Goal: Task Accomplishment & Management: Complete application form

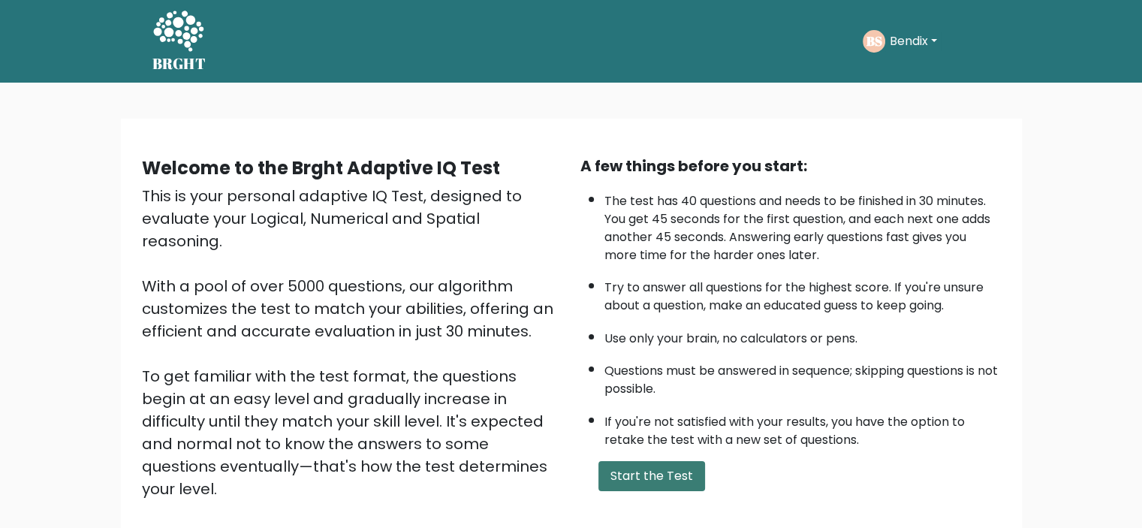
click at [641, 475] on button "Start the Test" at bounding box center [651, 476] width 107 height 30
click at [664, 475] on button "Start the Test" at bounding box center [651, 476] width 107 height 30
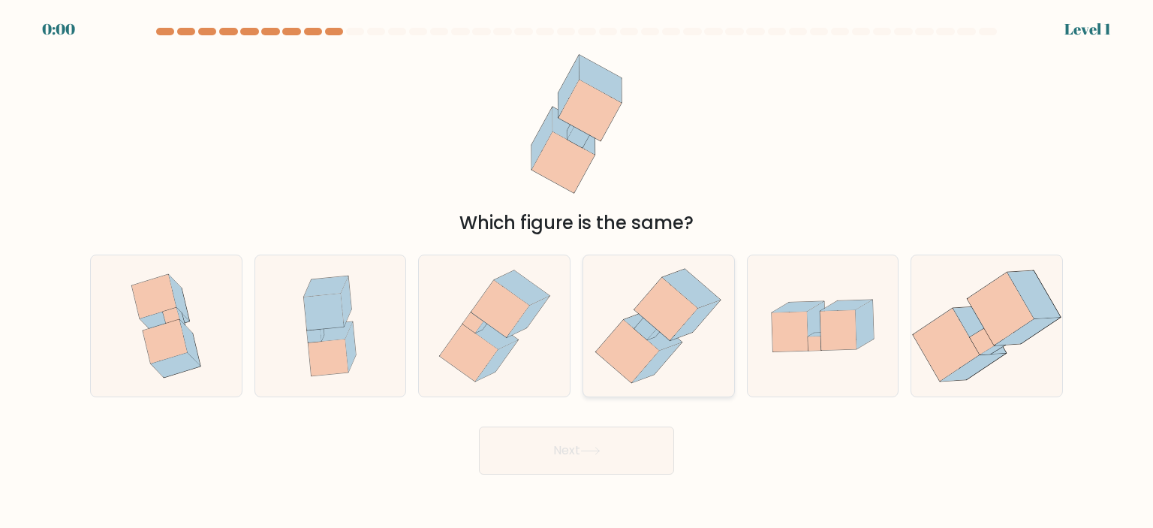
click at [666, 297] on icon at bounding box center [666, 309] width 63 height 63
click at [577, 272] on input "d." at bounding box center [577, 268] width 1 height 8
radio input "true"
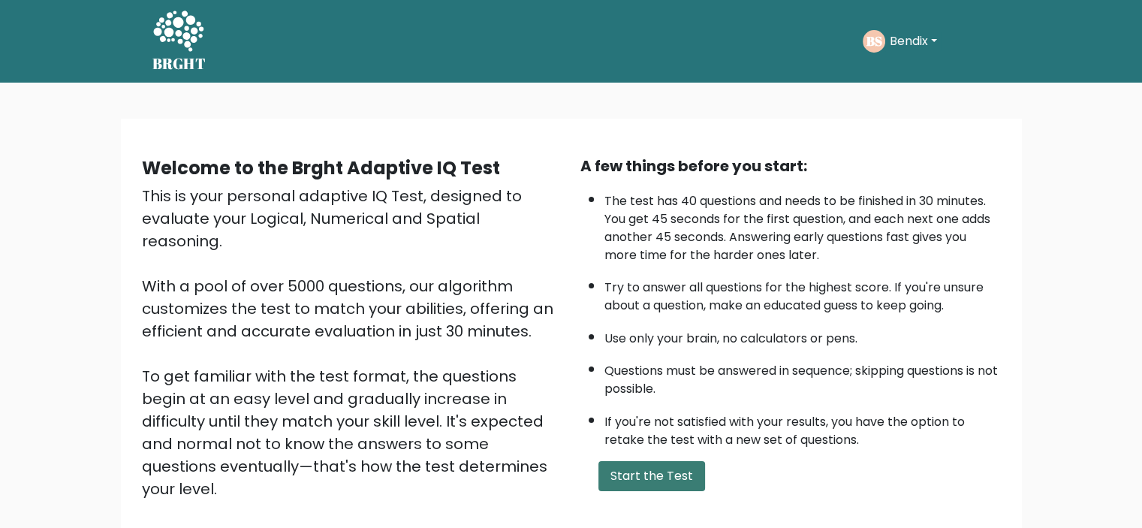
click at [651, 469] on button "Start the Test" at bounding box center [651, 476] width 107 height 30
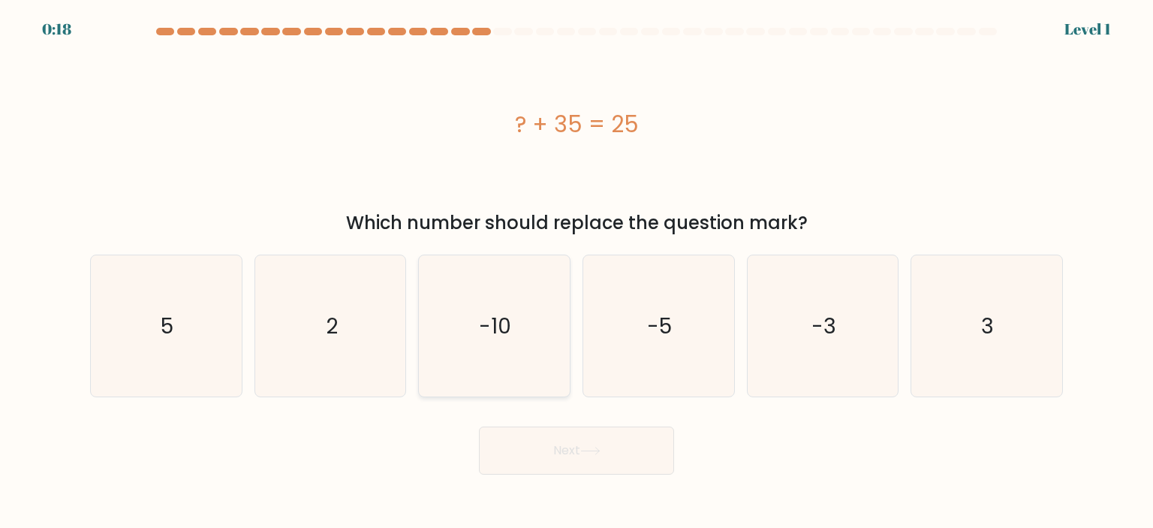
click at [492, 338] on text "-10" at bounding box center [496, 326] width 32 height 30
click at [577, 272] on input "c. -10" at bounding box center [577, 268] width 1 height 8
radio input "true"
click at [609, 460] on button "Next" at bounding box center [576, 450] width 195 height 48
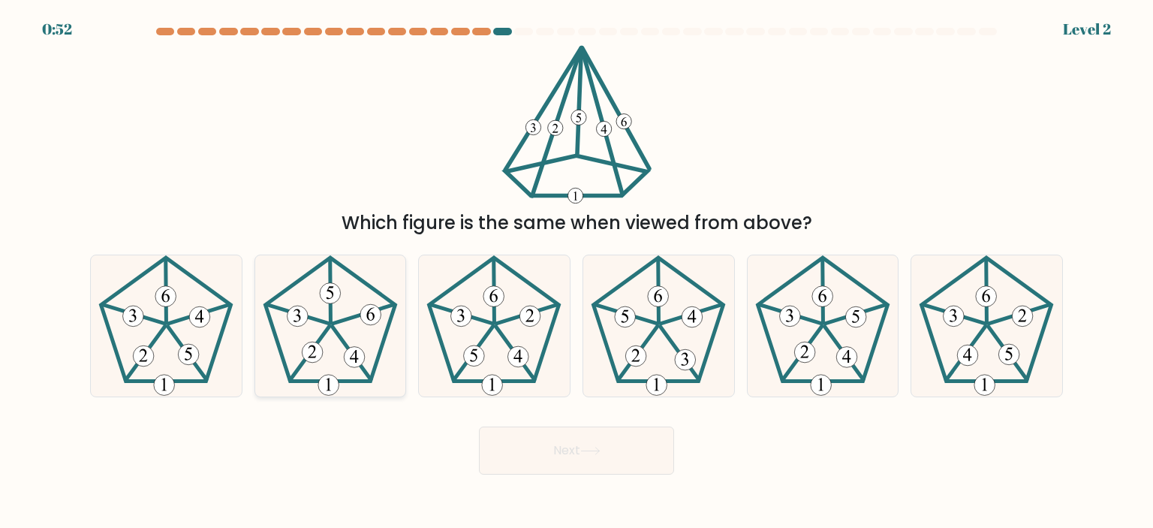
click at [351, 355] on 757 at bounding box center [354, 357] width 21 height 21
click at [577, 272] on input "b." at bounding box center [577, 268] width 1 height 8
radio input "true"
click at [559, 453] on button "Next" at bounding box center [576, 450] width 195 height 48
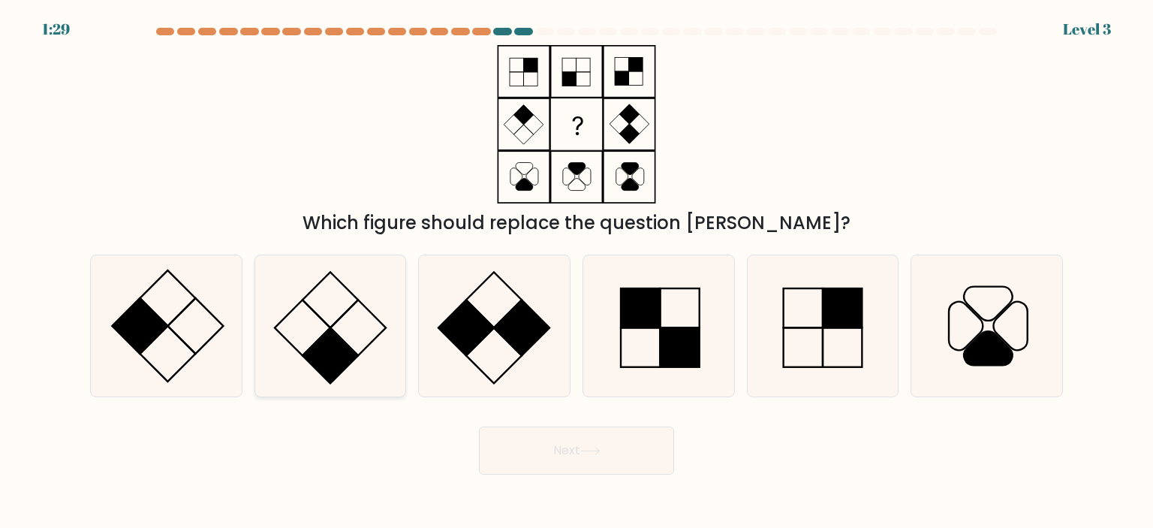
click at [339, 368] on rect at bounding box center [331, 356] width 56 height 56
click at [577, 272] on input "b." at bounding box center [577, 268] width 1 height 8
radio input "true"
click at [601, 456] on button "Next" at bounding box center [576, 450] width 195 height 48
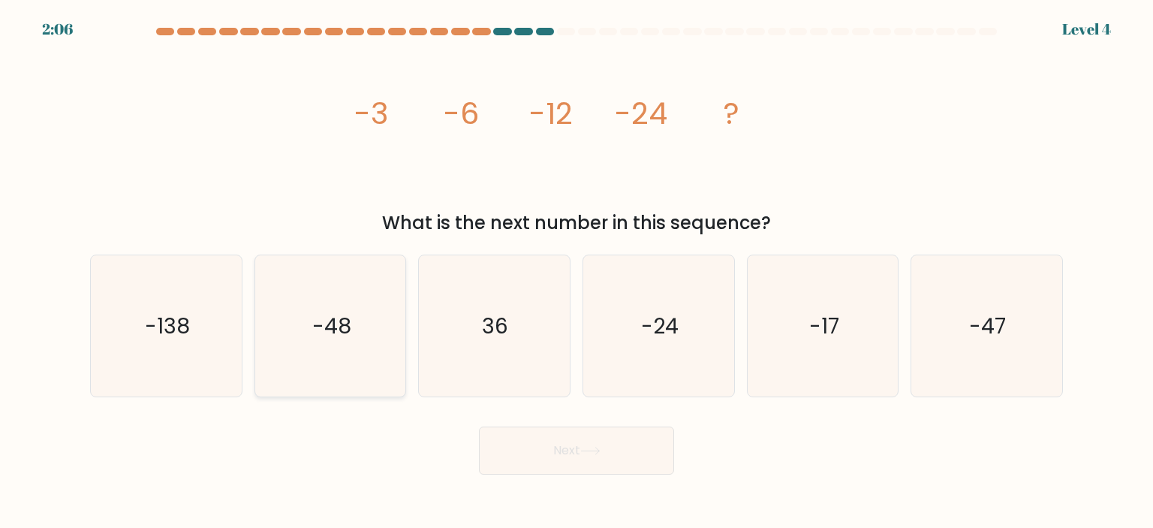
click at [315, 351] on icon "-48" at bounding box center [330, 325] width 141 height 141
click at [577, 272] on input "b. -48" at bounding box center [577, 268] width 1 height 8
radio input "true"
click at [567, 465] on button "Next" at bounding box center [576, 450] width 195 height 48
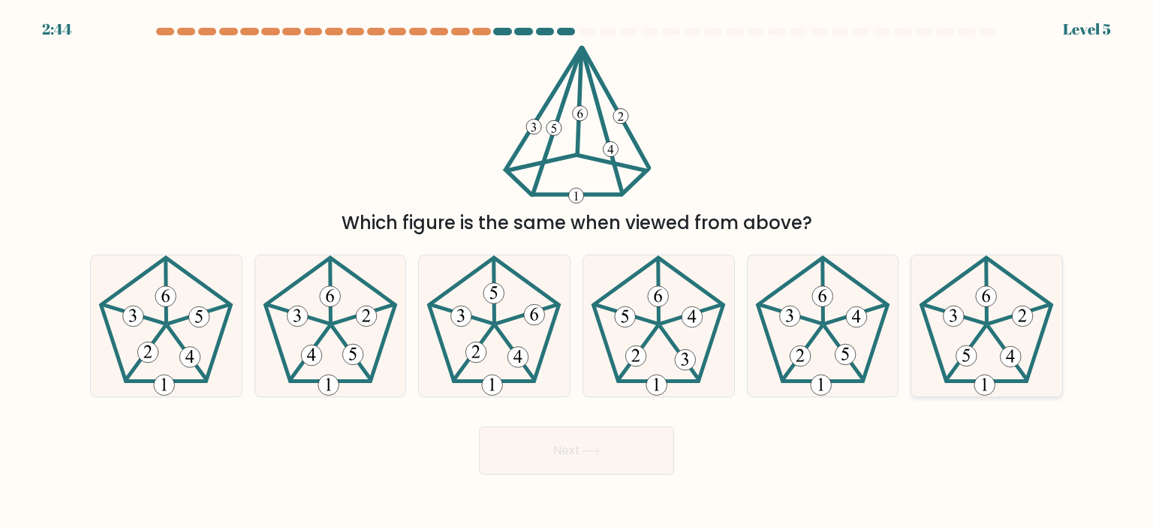
click at [997, 358] on icon at bounding box center [986, 325] width 141 height 141
click at [577, 272] on input "f." at bounding box center [577, 268] width 1 height 8
radio input "true"
click at [611, 444] on button "Next" at bounding box center [576, 450] width 195 height 48
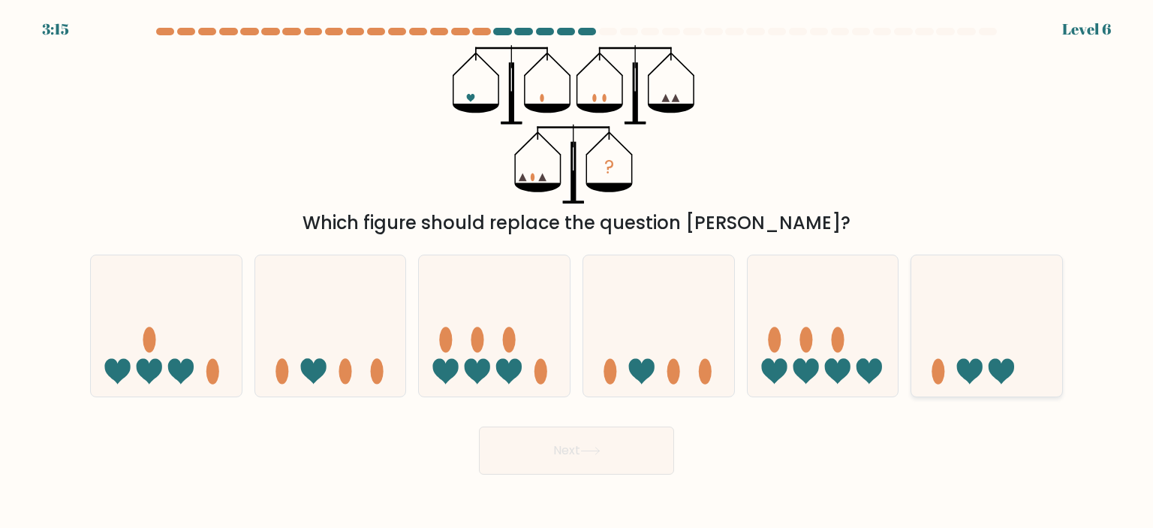
click at [1017, 366] on icon at bounding box center [986, 326] width 151 height 125
click at [577, 272] on input "f." at bounding box center [577, 268] width 1 height 8
radio input "true"
click at [636, 455] on button "Next" at bounding box center [576, 450] width 195 height 48
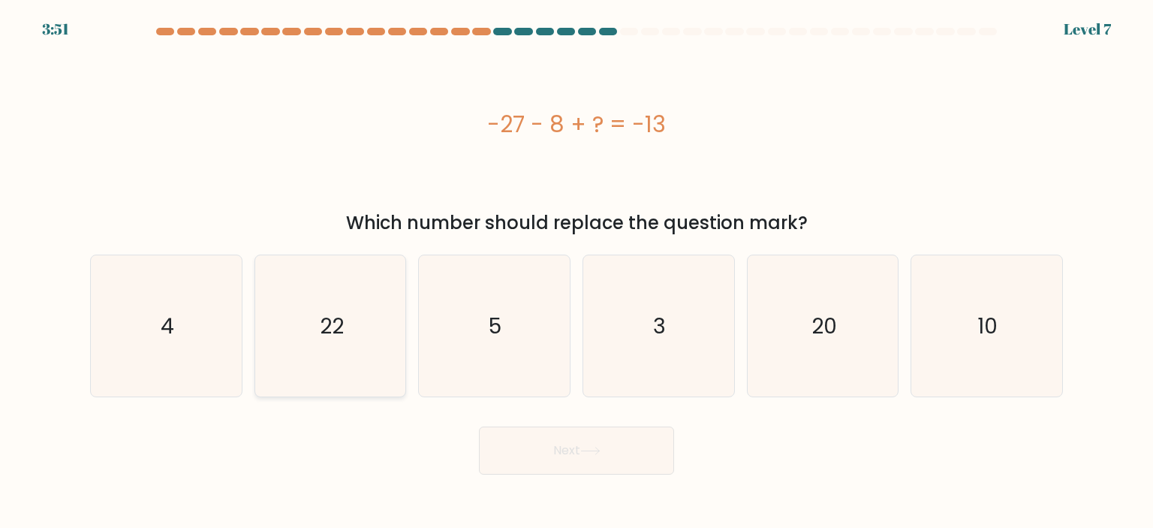
click at [365, 341] on icon "22" at bounding box center [330, 325] width 141 height 141
click at [577, 272] on input "b. 22" at bounding box center [577, 268] width 1 height 8
radio input "true"
click at [613, 463] on button "Next" at bounding box center [576, 450] width 195 height 48
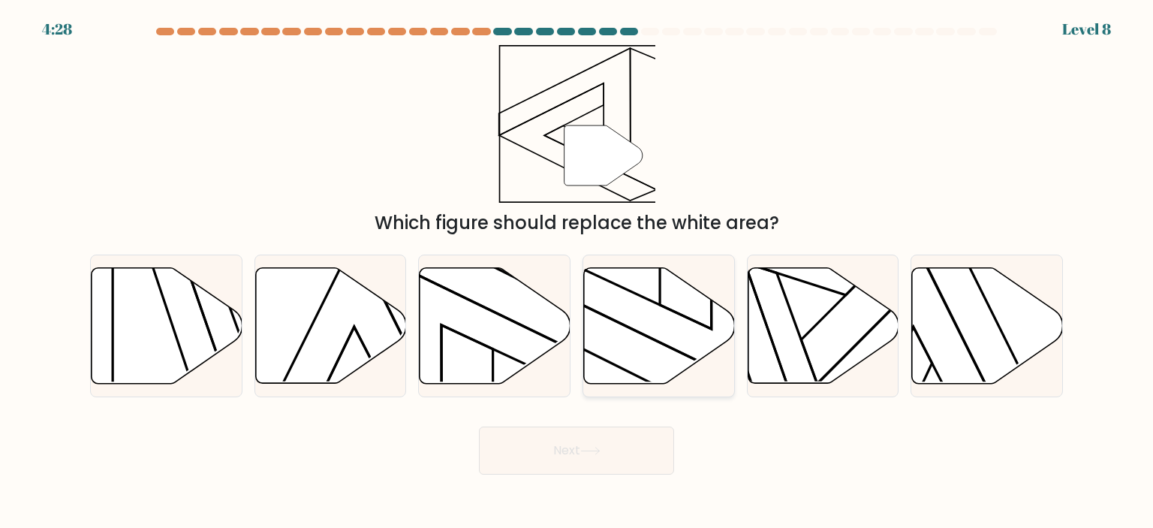
click at [645, 331] on icon at bounding box center [659, 325] width 151 height 116
click at [577, 272] on input "d." at bounding box center [577, 268] width 1 height 8
radio input "true"
click at [616, 436] on button "Next" at bounding box center [576, 450] width 195 height 48
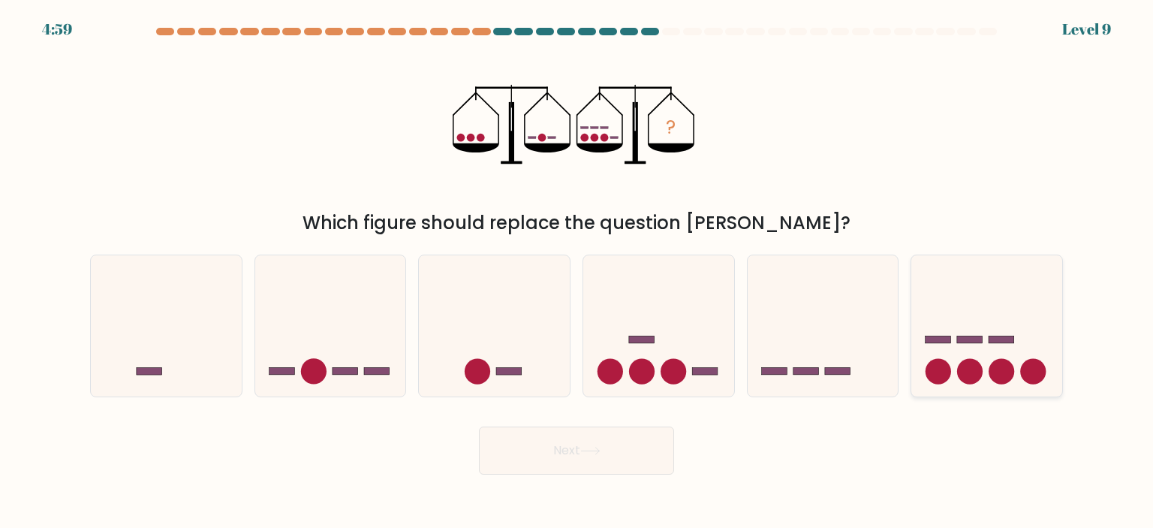
click at [1000, 348] on icon at bounding box center [986, 326] width 151 height 125
click at [577, 272] on input "f." at bounding box center [577, 268] width 1 height 8
radio input "true"
click at [529, 454] on button "Next" at bounding box center [576, 450] width 195 height 48
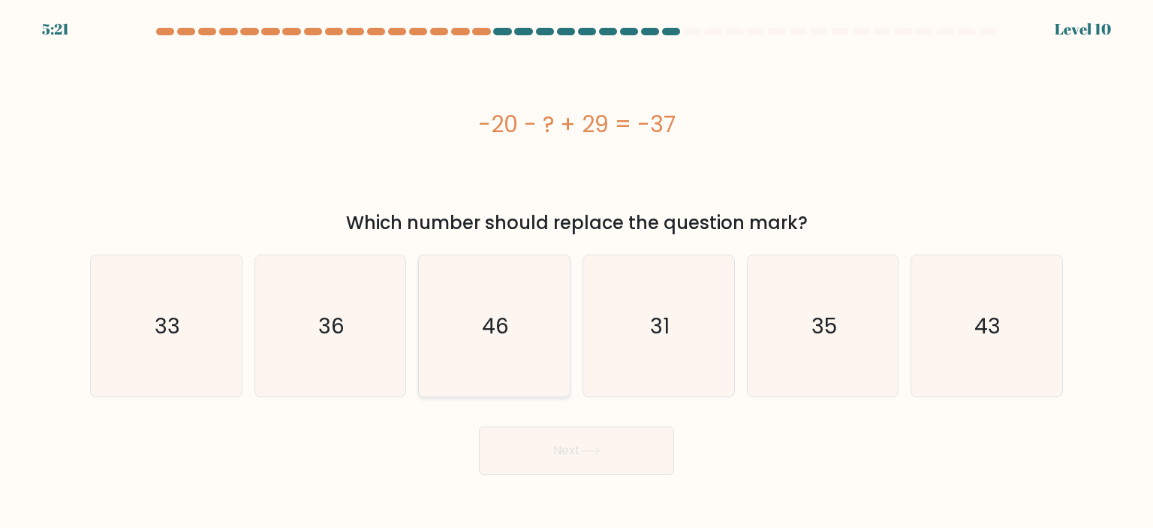
click at [472, 333] on icon "46" at bounding box center [493, 325] width 141 height 141
click at [577, 272] on input "c. 46" at bounding box center [577, 268] width 1 height 8
radio input "true"
click at [619, 455] on button "Next" at bounding box center [576, 450] width 195 height 48
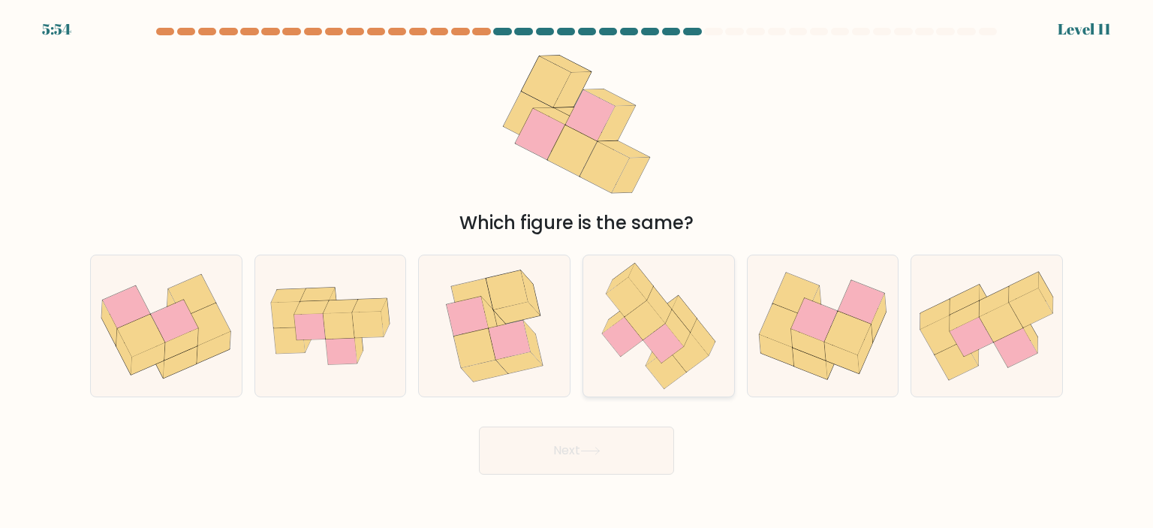
click at [672, 342] on icon at bounding box center [663, 343] width 41 height 39
click at [577, 272] on input "d." at bounding box center [577, 268] width 1 height 8
radio input "true"
click at [627, 449] on button "Next" at bounding box center [576, 450] width 195 height 48
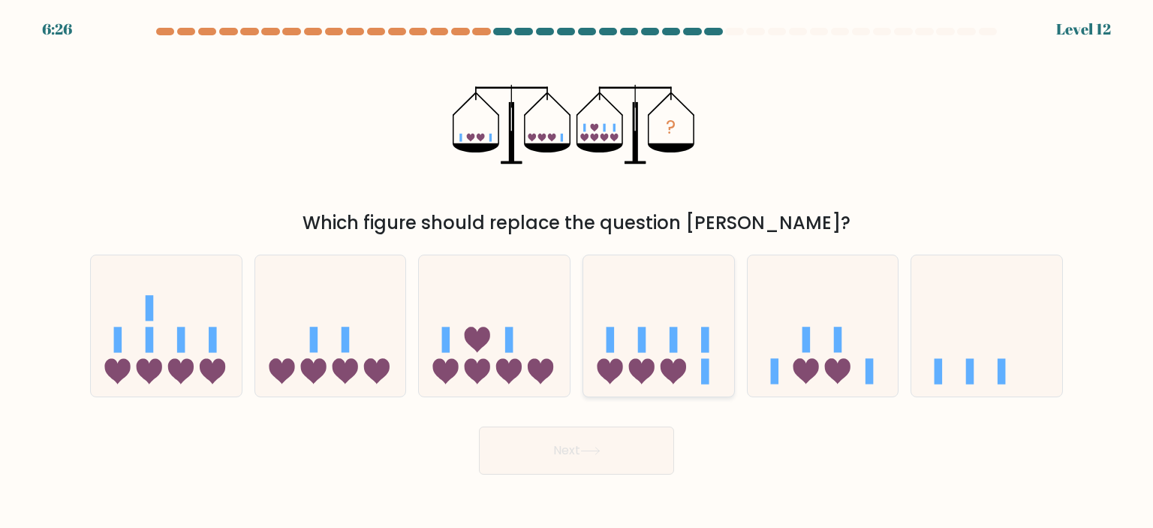
click at [691, 372] on icon at bounding box center [658, 326] width 151 height 125
click at [577, 272] on input "d." at bounding box center [577, 268] width 1 height 8
radio input "true"
click at [633, 443] on button "Next" at bounding box center [576, 450] width 195 height 48
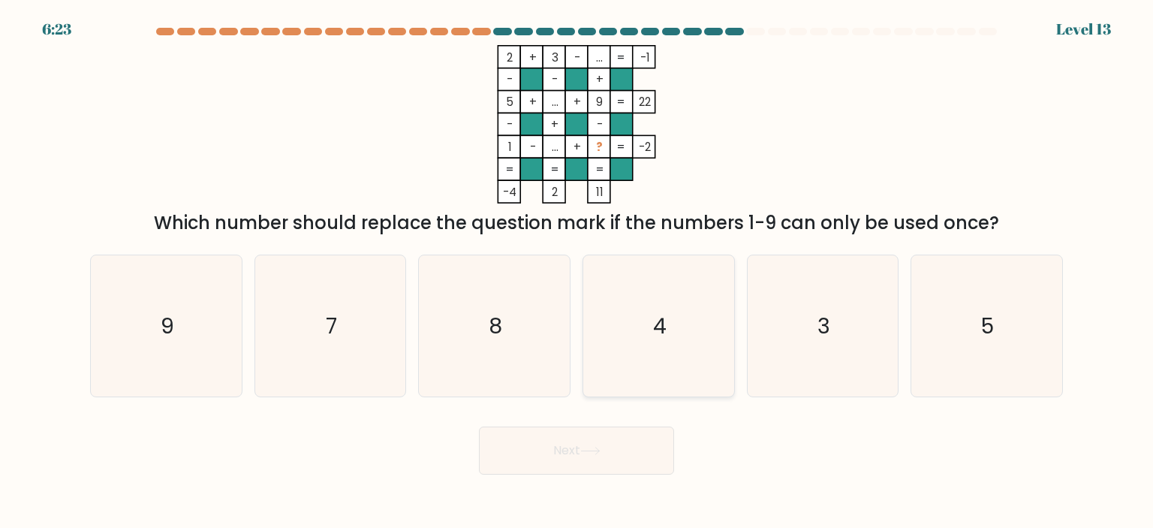
drag, startPoint x: 658, startPoint y: 297, endPoint x: 649, endPoint y: 315, distance: 20.1
click at [658, 297] on icon "4" at bounding box center [658, 325] width 141 height 141
click at [577, 272] on input "d. 4" at bounding box center [577, 268] width 1 height 8
radio input "true"
click at [586, 447] on icon at bounding box center [590, 451] width 20 height 8
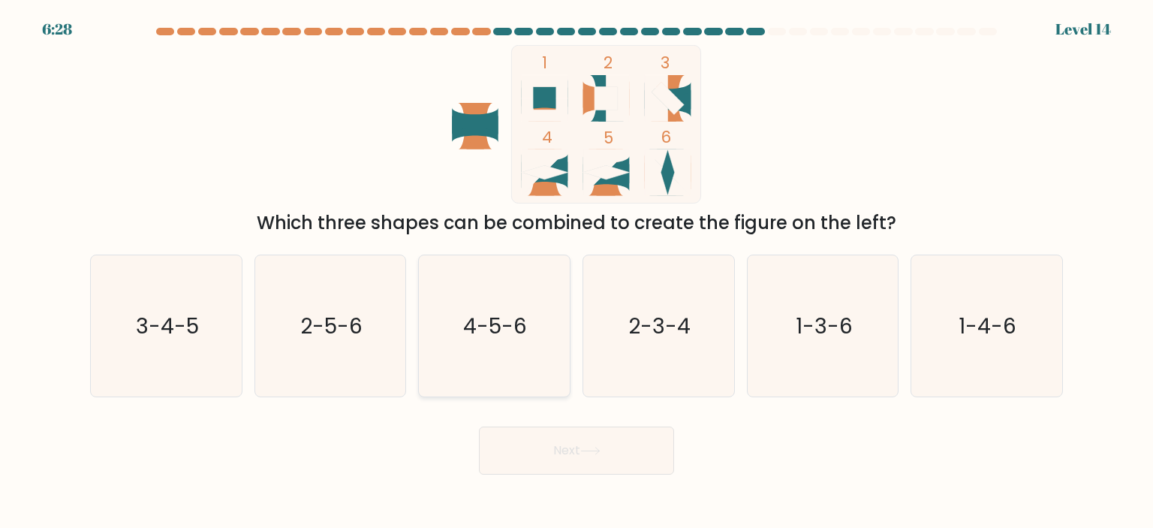
click at [521, 327] on text "4-5-6" at bounding box center [496, 326] width 64 height 30
click at [577, 272] on input "c. 4-5-6" at bounding box center [577, 268] width 1 height 8
radio input "true"
click at [562, 452] on button "Next" at bounding box center [576, 450] width 195 height 48
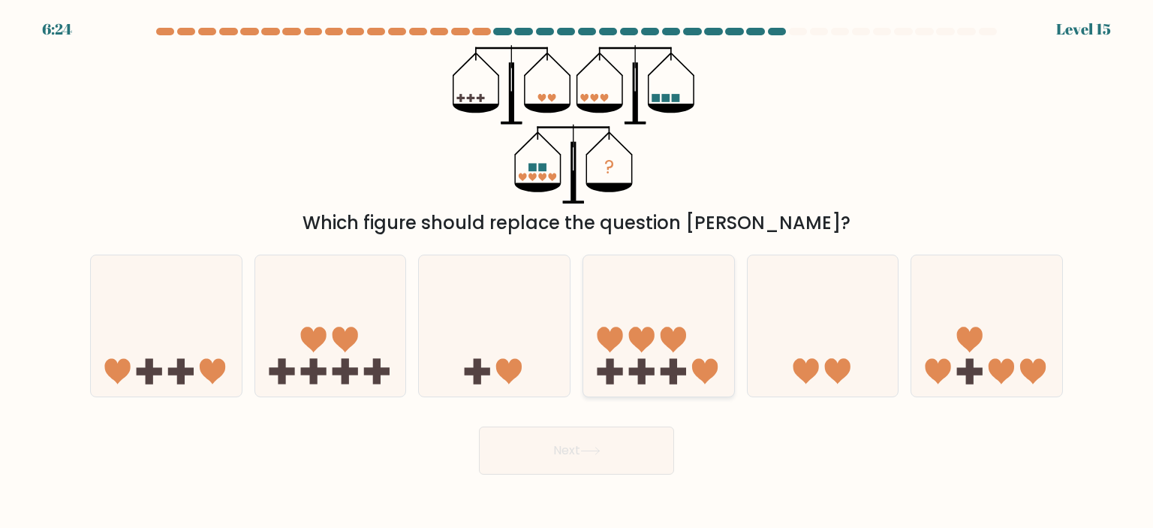
click at [706, 363] on icon at bounding box center [705, 372] width 26 height 26
click at [577, 272] on input "d." at bounding box center [577, 268] width 1 height 8
radio input "true"
click at [614, 465] on button "Next" at bounding box center [576, 450] width 195 height 48
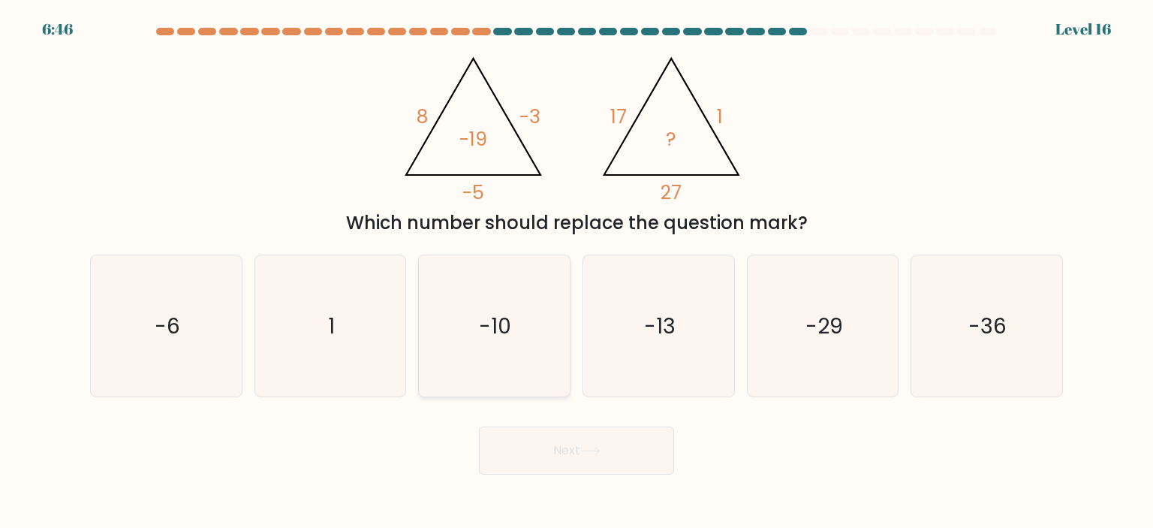
click at [519, 321] on icon "-10" at bounding box center [493, 325] width 141 height 141
click at [577, 272] on input "c. -10" at bounding box center [577, 268] width 1 height 8
radio input "true"
click at [576, 445] on button "Next" at bounding box center [576, 450] width 195 height 48
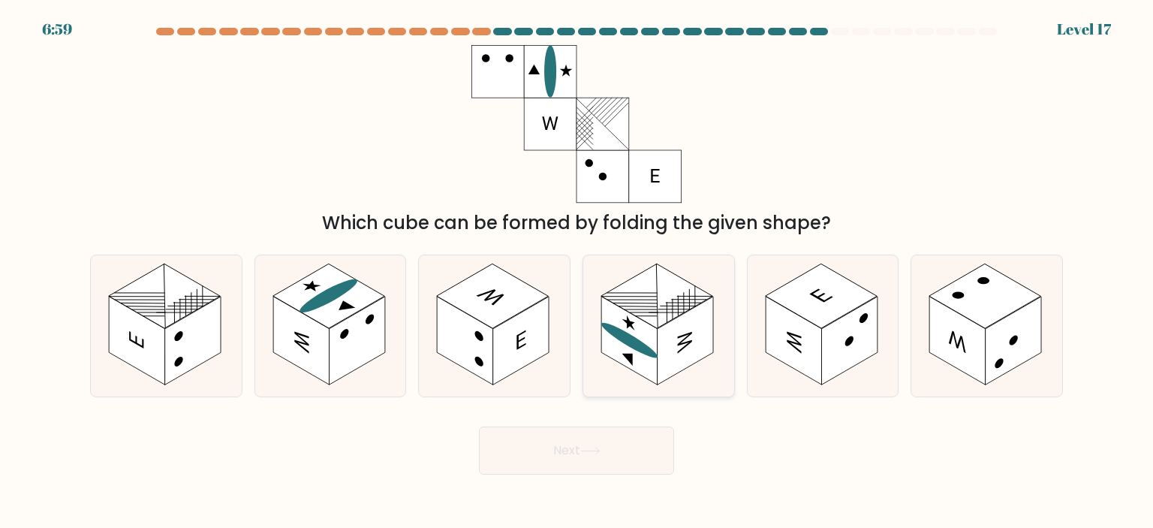
click at [656, 347] on rect at bounding box center [629, 341] width 56 height 89
click at [577, 272] on input "d." at bounding box center [577, 268] width 1 height 8
radio input "true"
click at [616, 461] on button "Next" at bounding box center [576, 450] width 195 height 48
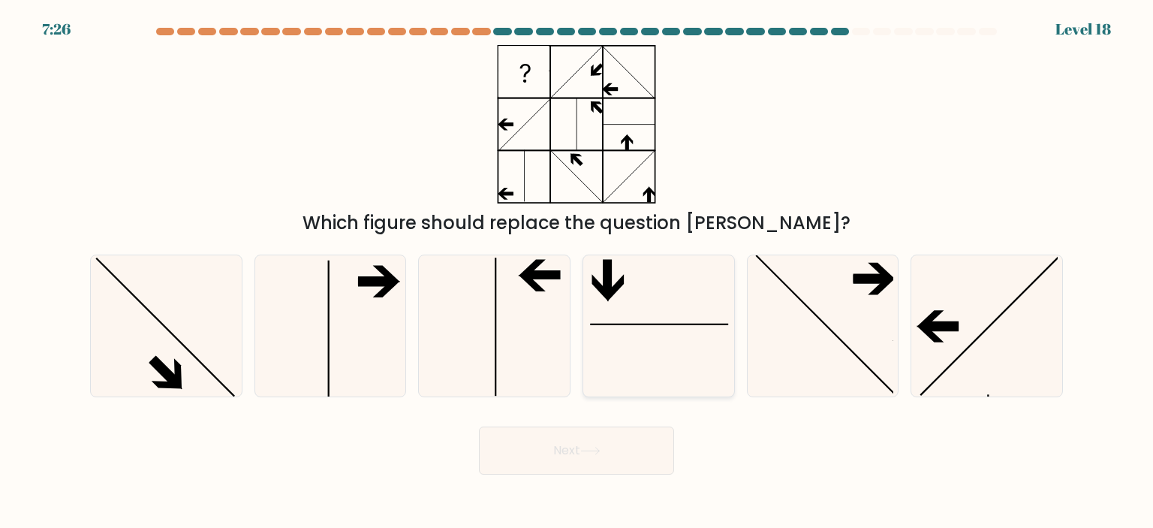
click at [660, 305] on icon at bounding box center [658, 325] width 141 height 141
click at [577, 272] on input "d." at bounding box center [577, 268] width 1 height 8
radio input "true"
click at [631, 451] on button "Next" at bounding box center [576, 450] width 195 height 48
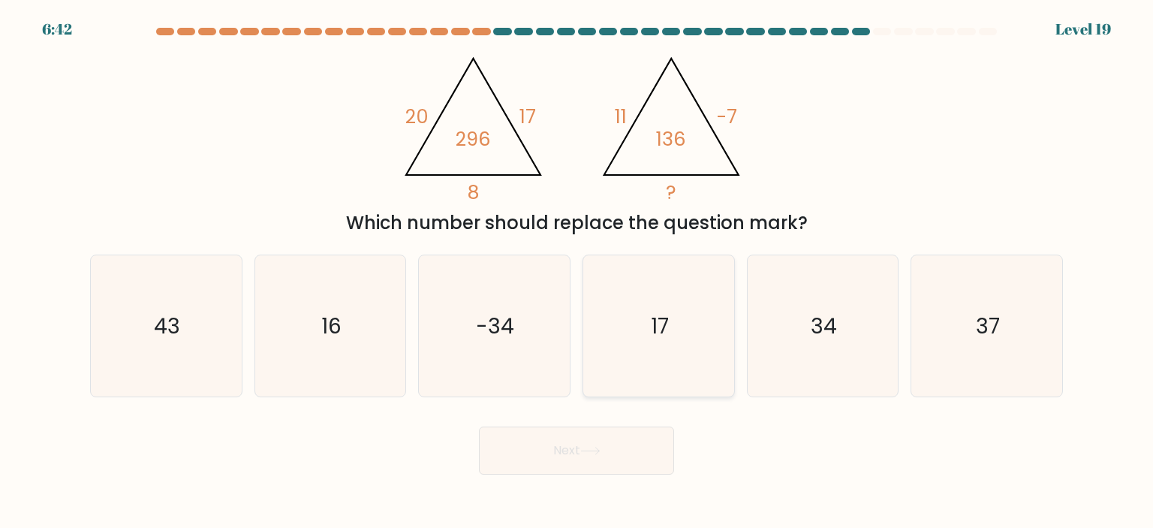
click at [616, 318] on icon "17" at bounding box center [658, 325] width 141 height 141
click at [577, 272] on input "d. 17" at bounding box center [577, 268] width 1 height 8
radio input "true"
click at [583, 471] on button "Next" at bounding box center [576, 450] width 195 height 48
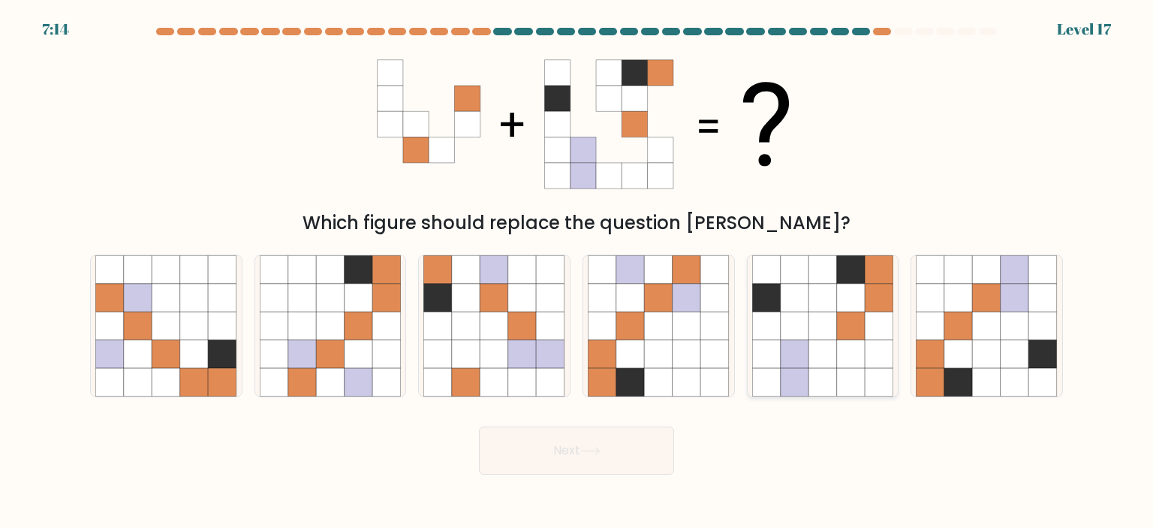
click at [856, 372] on icon at bounding box center [851, 382] width 29 height 29
click at [577, 272] on input "e." at bounding box center [577, 268] width 1 height 8
radio input "true"
click at [619, 466] on button "Next" at bounding box center [576, 450] width 195 height 48
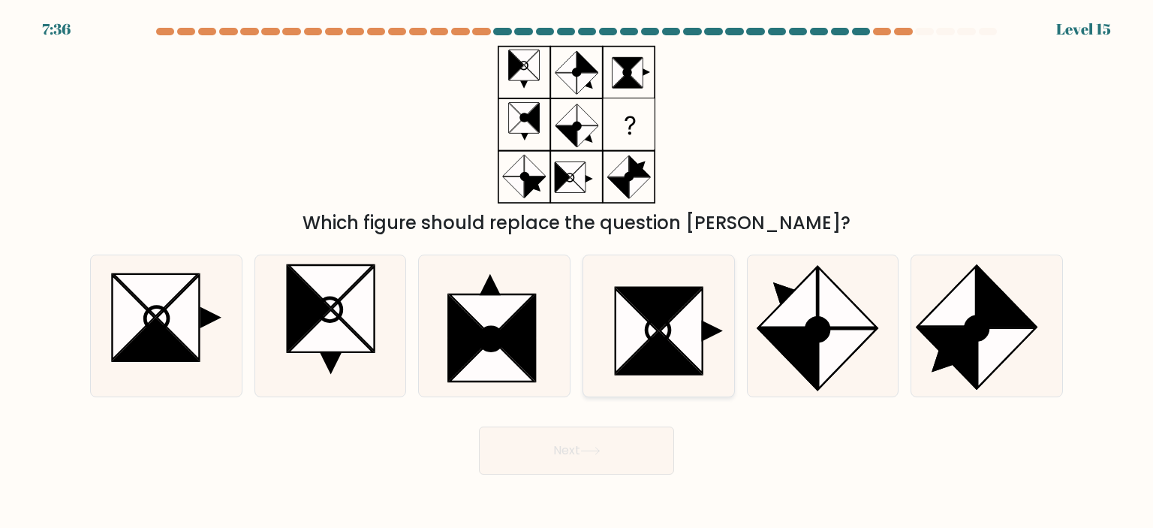
click at [679, 334] on icon at bounding box center [682, 330] width 42 height 85
click at [577, 272] on input "d." at bounding box center [577, 268] width 1 height 8
radio input "true"
click at [635, 440] on button "Next" at bounding box center [576, 450] width 195 height 48
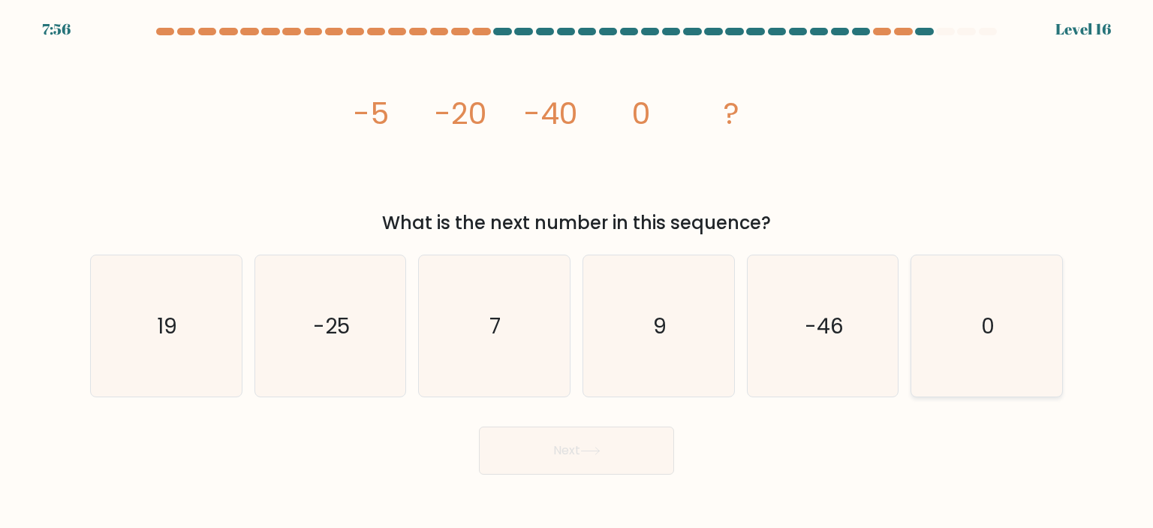
click at [1032, 332] on icon "0" at bounding box center [986, 325] width 141 height 141
click at [577, 272] on input "f. 0" at bounding box center [577, 268] width 1 height 8
radio input "true"
click at [646, 450] on button "Next" at bounding box center [576, 450] width 195 height 48
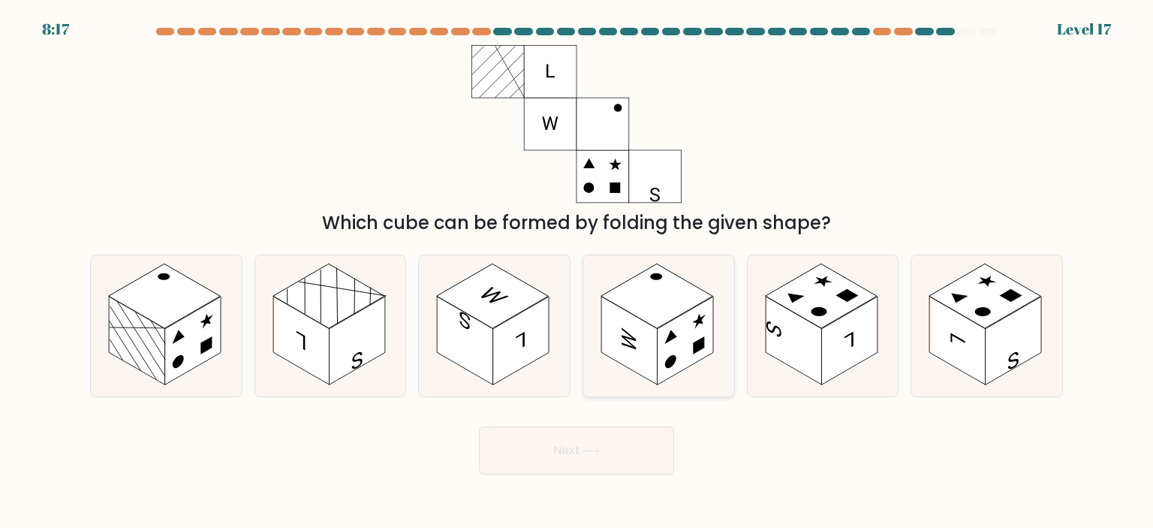
click at [676, 360] on circle at bounding box center [670, 362] width 11 height 18
click at [577, 272] on input "d." at bounding box center [577, 268] width 1 height 8
radio input "true"
click at [642, 441] on button "Next" at bounding box center [576, 450] width 195 height 48
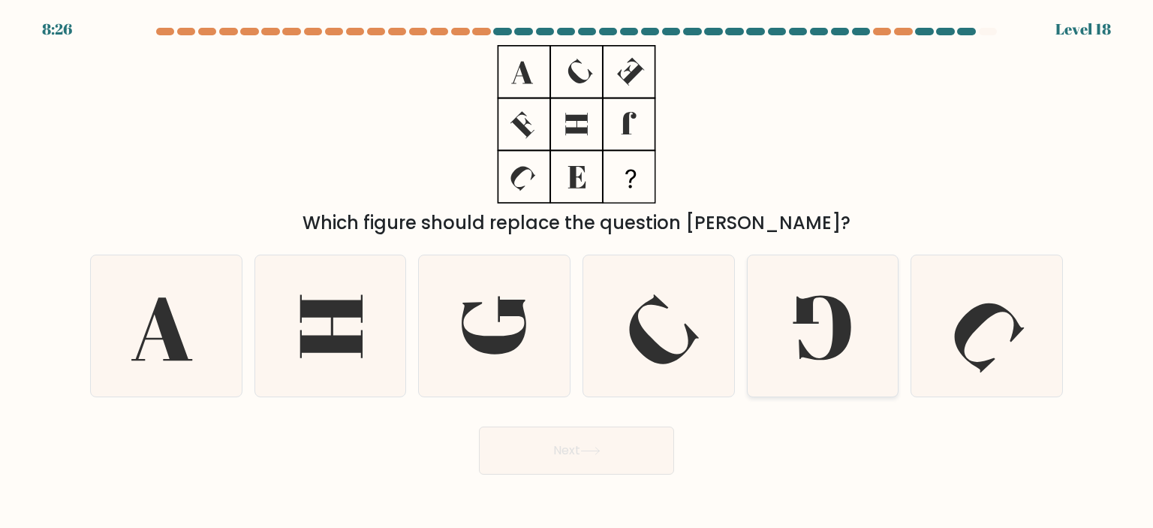
click at [834, 339] on icon at bounding box center [822, 328] width 58 height 65
click at [577, 272] on input "e." at bounding box center [577, 268] width 1 height 8
radio input "true"
click at [619, 449] on button "Next" at bounding box center [576, 450] width 195 height 48
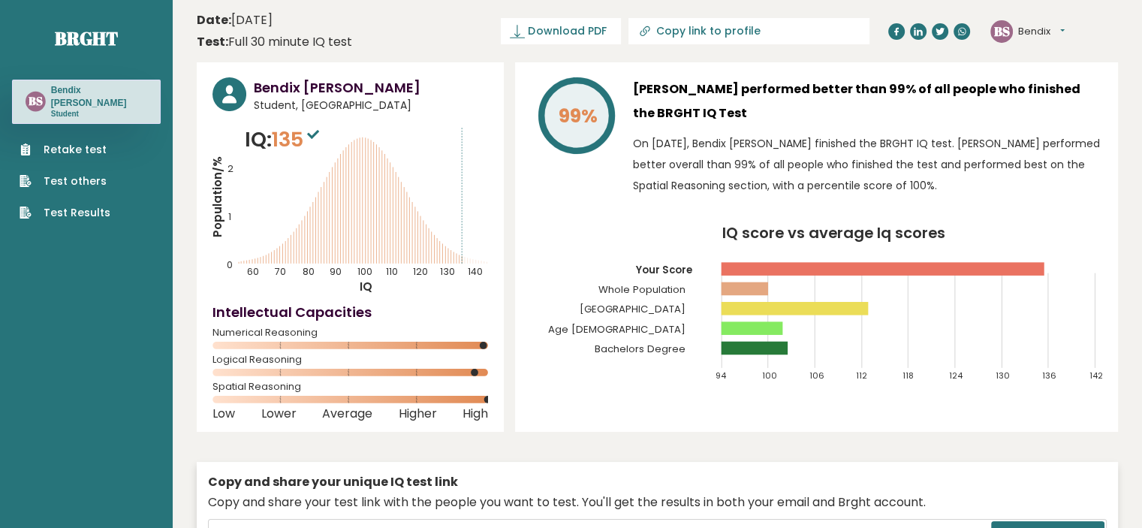
click at [75, 142] on link "Retake test" at bounding box center [65, 150] width 91 height 16
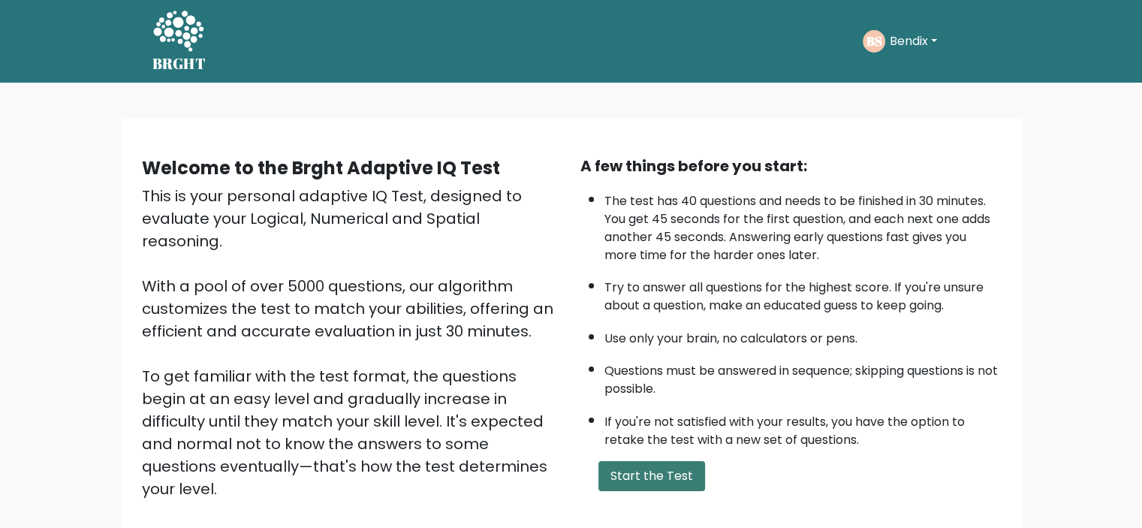
click at [654, 469] on button "Start the Test" at bounding box center [651, 476] width 107 height 30
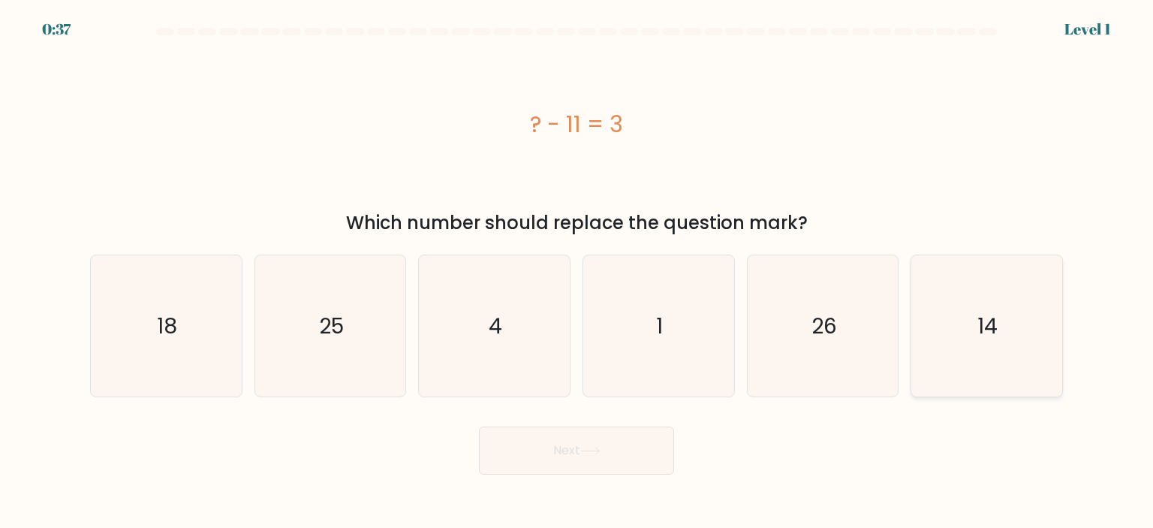
click at [1034, 350] on icon "14" at bounding box center [986, 325] width 141 height 141
click at [577, 272] on input "f. 14" at bounding box center [577, 268] width 1 height 8
radio input "true"
click at [610, 456] on button "Next" at bounding box center [576, 450] width 195 height 48
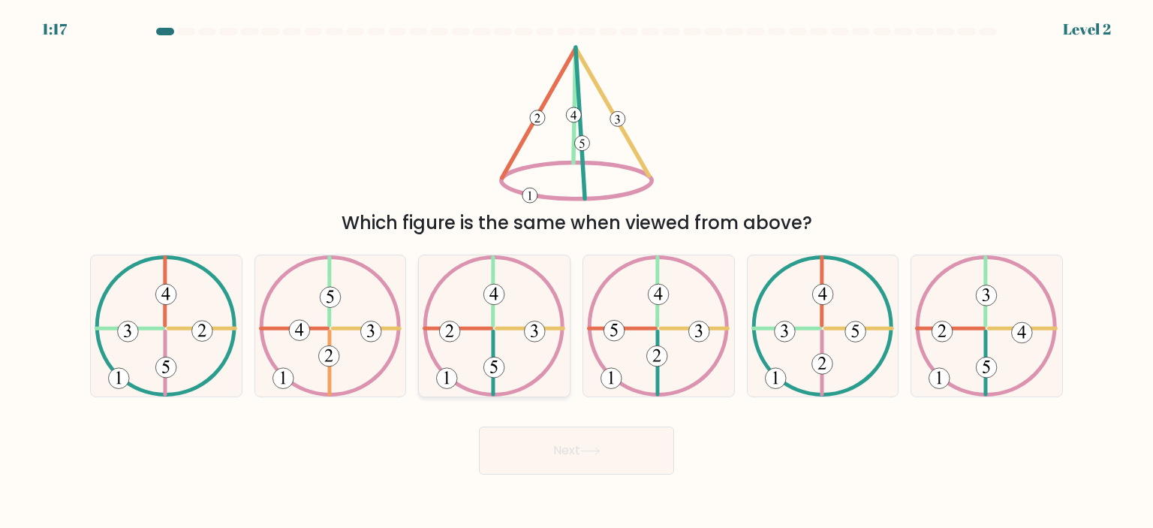
click at [501, 344] on icon at bounding box center [494, 325] width 143 height 141
click at [577, 272] on input "c." at bounding box center [577, 268] width 1 height 8
radio input "true"
click at [601, 450] on icon at bounding box center [590, 451] width 20 height 8
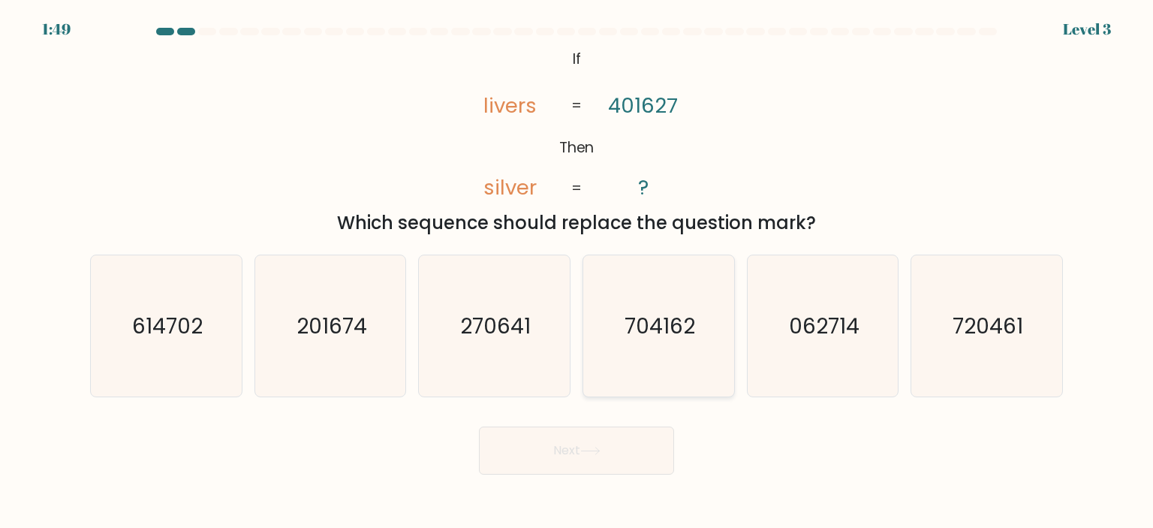
click at [661, 330] on text "704162" at bounding box center [660, 326] width 71 height 30
click at [577, 272] on input "d. 704162" at bounding box center [577, 268] width 1 height 8
radio input "true"
click at [583, 468] on button "Next" at bounding box center [576, 450] width 195 height 48
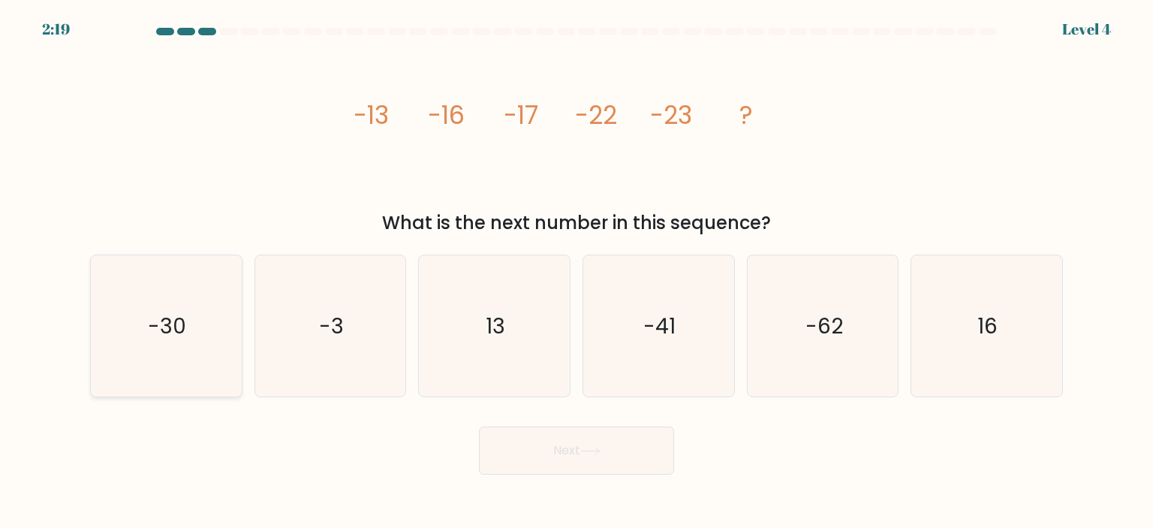
click at [165, 341] on icon "-30" at bounding box center [165, 325] width 141 height 141
click at [577, 272] on input "a. -30" at bounding box center [577, 268] width 1 height 8
radio input "true"
click at [598, 456] on button "Next" at bounding box center [576, 450] width 195 height 48
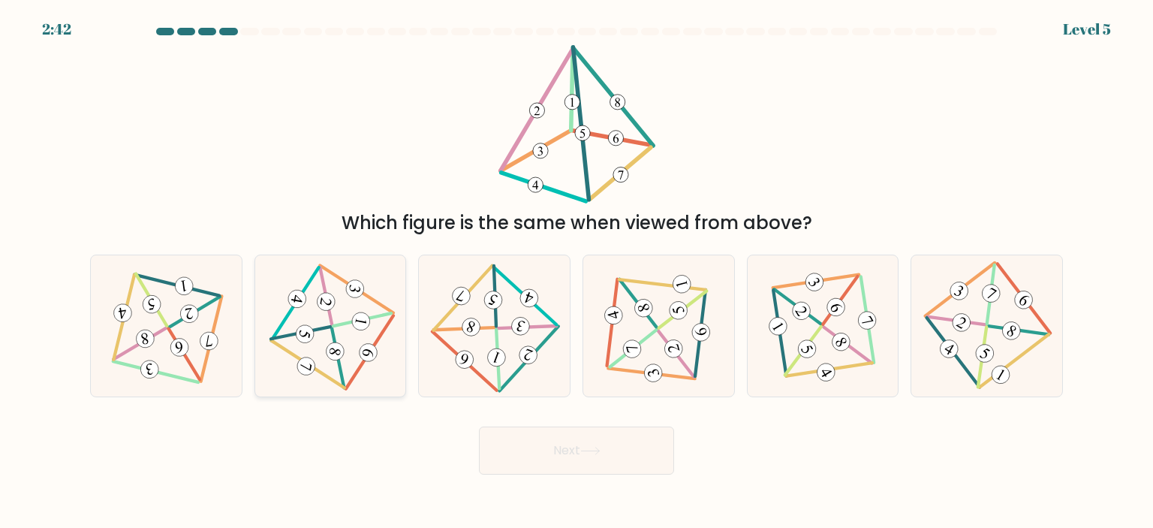
click at [330, 361] on icon at bounding box center [331, 326] width 116 height 113
click at [577, 272] on input "b." at bounding box center [577, 268] width 1 height 8
radio input "true"
click at [596, 453] on icon at bounding box center [590, 451] width 20 height 8
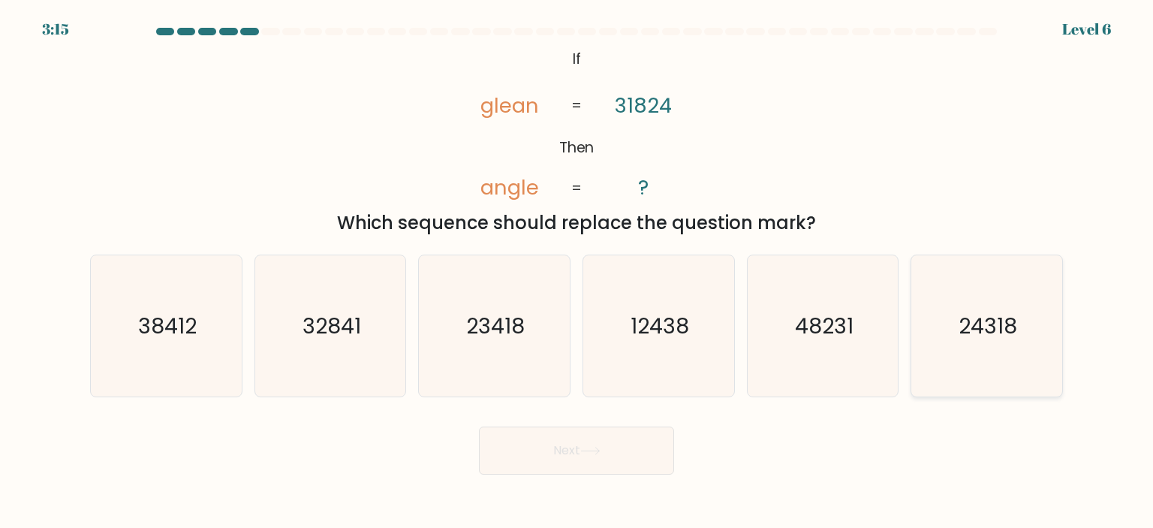
click at [970, 344] on icon "24318" at bounding box center [986, 325] width 141 height 141
click at [577, 272] on input "f. 24318" at bounding box center [577, 268] width 1 height 8
radio input "true"
click at [608, 453] on button "Next" at bounding box center [576, 450] width 195 height 48
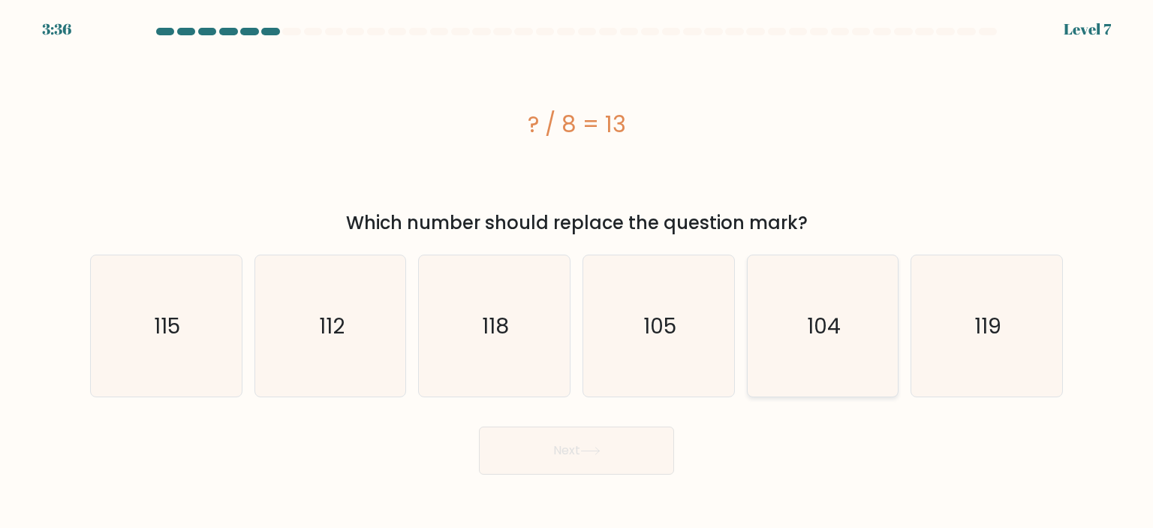
click at [871, 318] on icon "104" at bounding box center [822, 325] width 141 height 141
click at [577, 272] on input "e. 104" at bounding box center [577, 268] width 1 height 8
radio input "true"
click at [622, 443] on button "Next" at bounding box center [576, 450] width 195 height 48
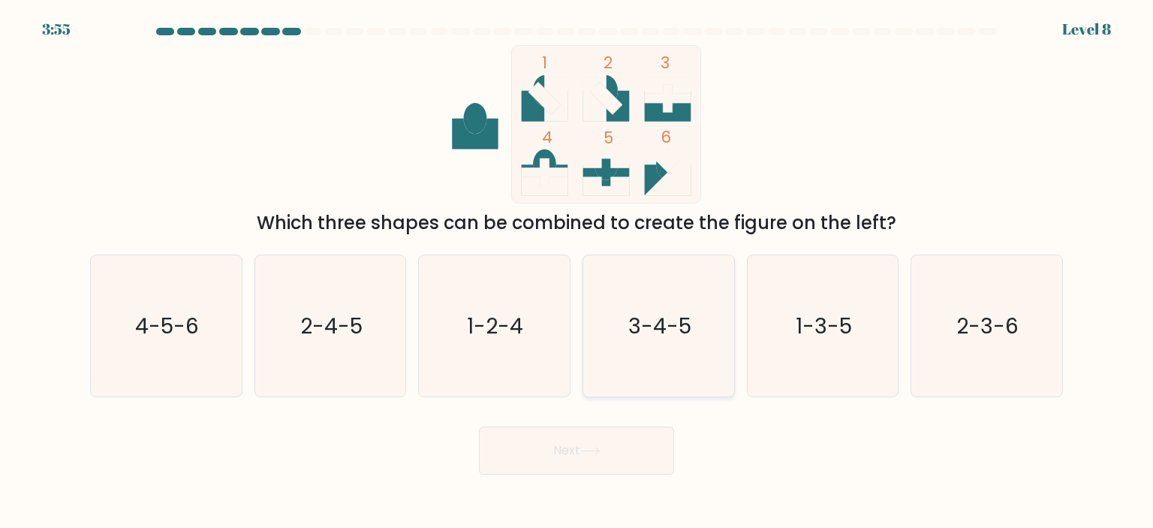
click at [673, 332] on text "3-4-5" at bounding box center [659, 326] width 63 height 30
click at [577, 272] on input "d. 3-4-5" at bounding box center [577, 268] width 1 height 8
radio input "true"
click at [608, 444] on button "Next" at bounding box center [576, 450] width 195 height 48
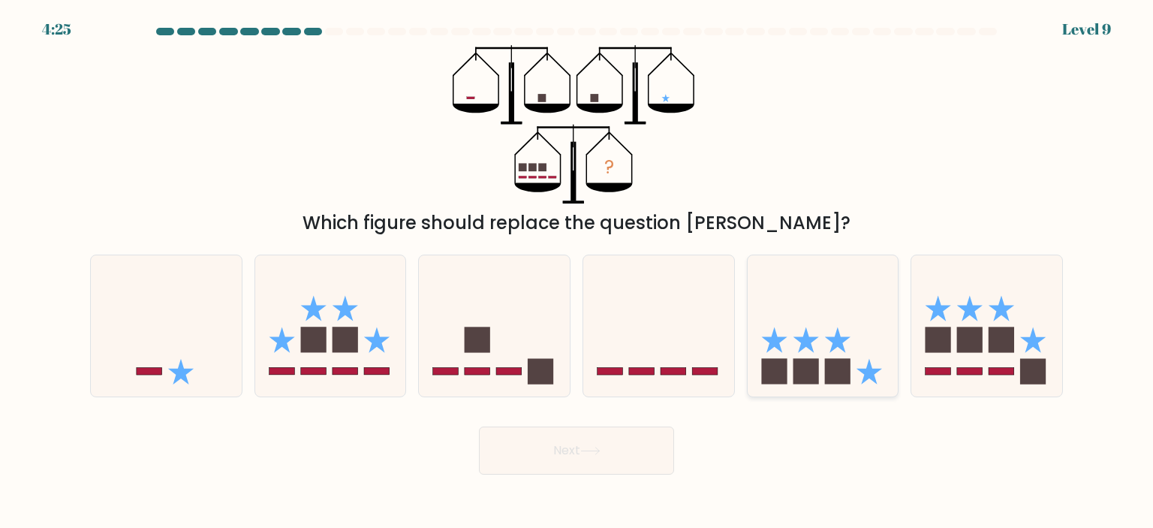
click at [838, 372] on rect at bounding box center [838, 372] width 26 height 26
click at [577, 272] on input "e." at bounding box center [577, 268] width 1 height 8
radio input "true"
click at [588, 453] on icon at bounding box center [590, 451] width 20 height 8
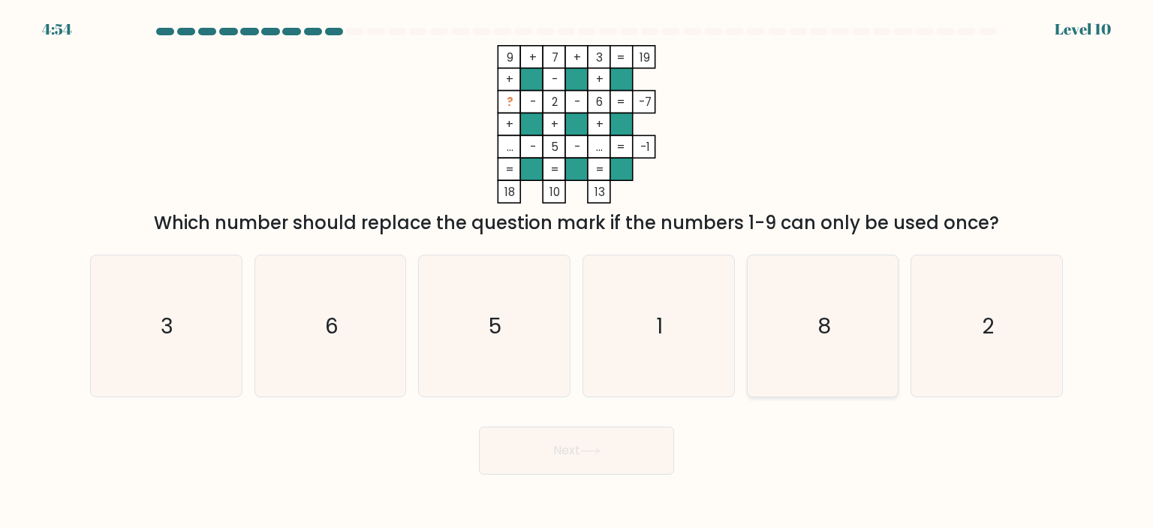
click at [832, 302] on icon "8" at bounding box center [822, 325] width 141 height 141
click at [577, 272] on input "e. 8" at bounding box center [577, 268] width 1 height 8
radio input "true"
click at [619, 438] on button "Next" at bounding box center [576, 450] width 195 height 48
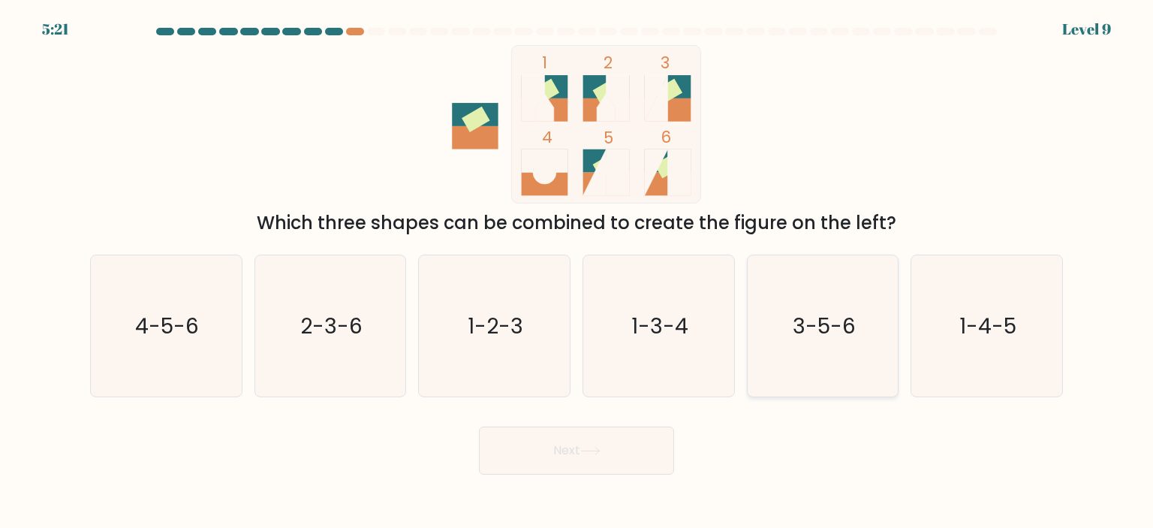
click at [831, 306] on icon "3-5-6" at bounding box center [822, 325] width 141 height 141
click at [577, 272] on input "e. 3-5-6" at bounding box center [577, 268] width 1 height 8
radio input "true"
click at [607, 447] on button "Next" at bounding box center [576, 450] width 195 height 48
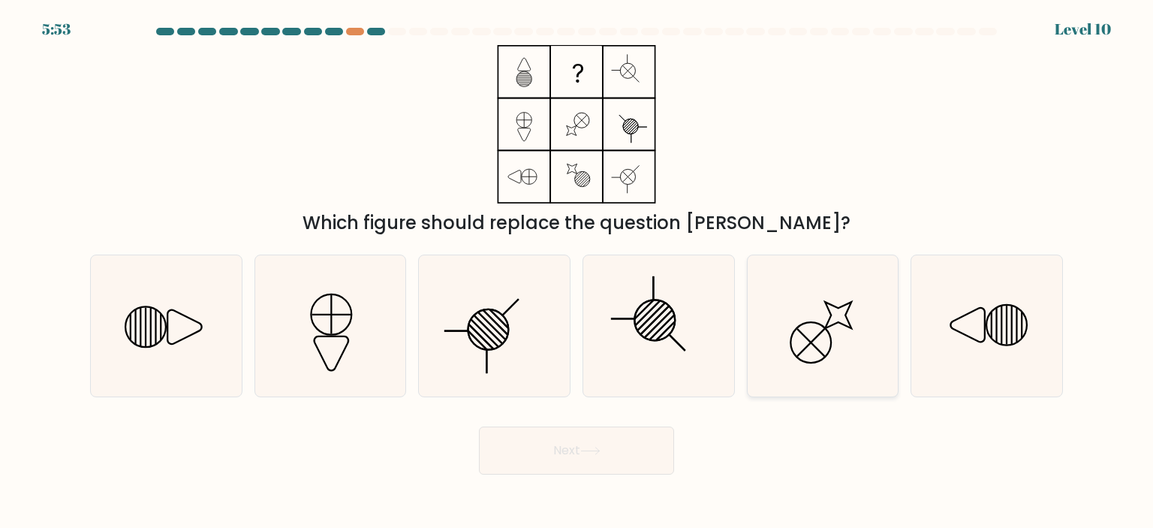
click at [832, 350] on icon at bounding box center [822, 325] width 141 height 141
click at [577, 272] on input "e." at bounding box center [577, 268] width 1 height 8
radio input "true"
click at [571, 455] on button "Next" at bounding box center [576, 450] width 195 height 48
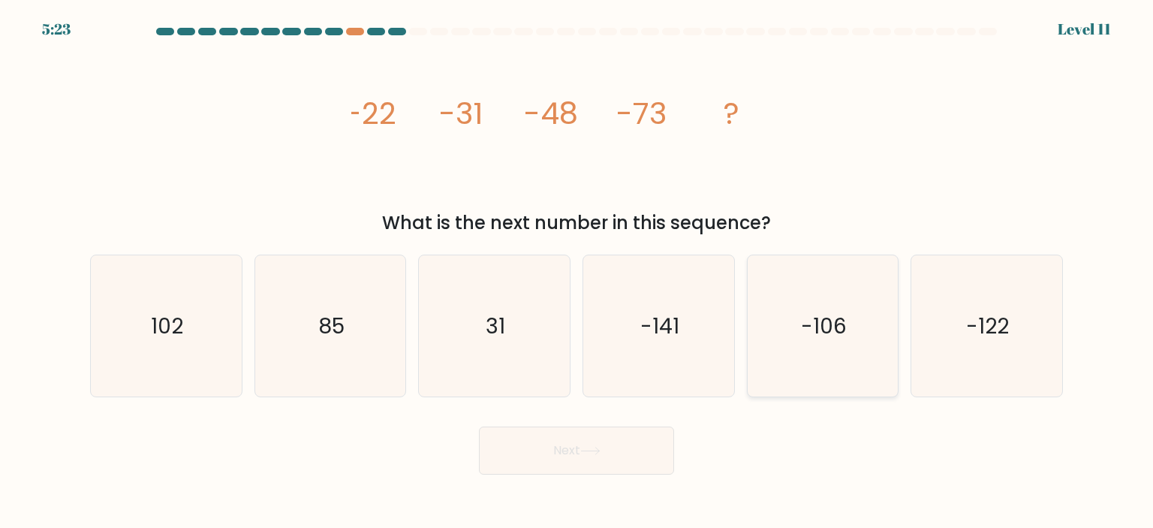
click at [832, 352] on icon "-106" at bounding box center [822, 325] width 141 height 141
click at [577, 272] on input "e. -106" at bounding box center [577, 268] width 1 height 8
radio input "true"
click at [609, 437] on button "Next" at bounding box center [576, 450] width 195 height 48
click at [810, 333] on text "-106" at bounding box center [824, 326] width 46 height 29
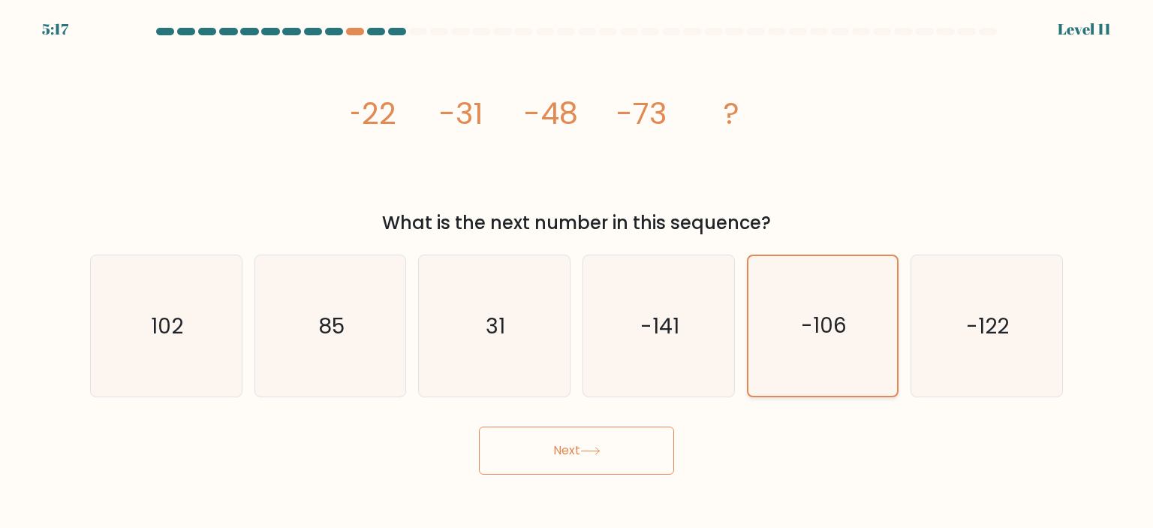
click at [577, 272] on input "e. -106" at bounding box center [577, 268] width 1 height 8
